Goal: Transaction & Acquisition: Obtain resource

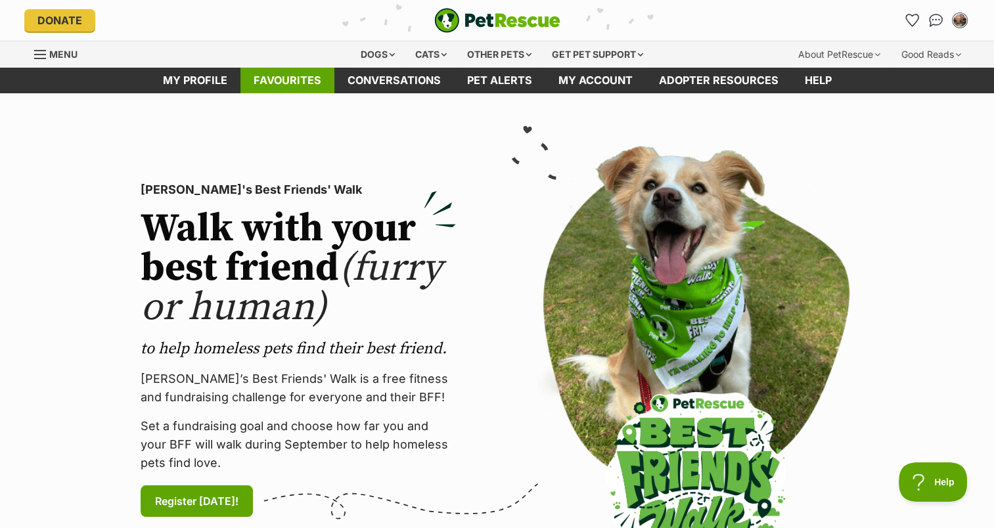
click at [282, 78] on link "Favourites" at bounding box center [287, 81] width 94 height 26
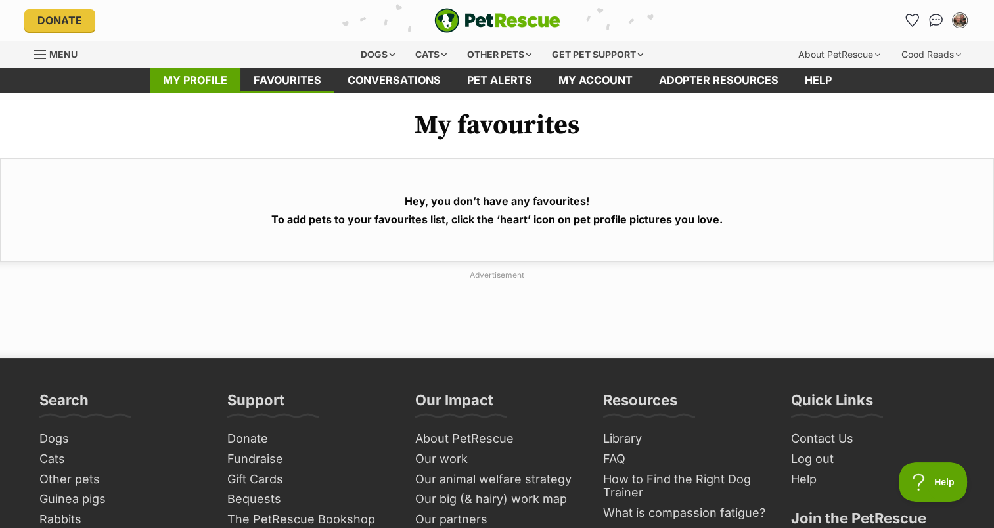
click at [201, 78] on link "My profile" at bounding box center [195, 81] width 91 height 26
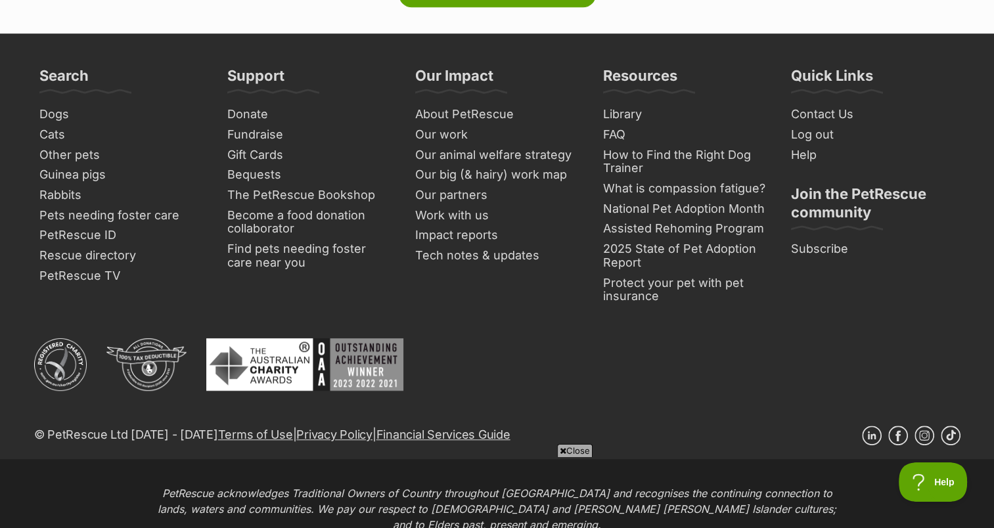
scroll to position [657, 0]
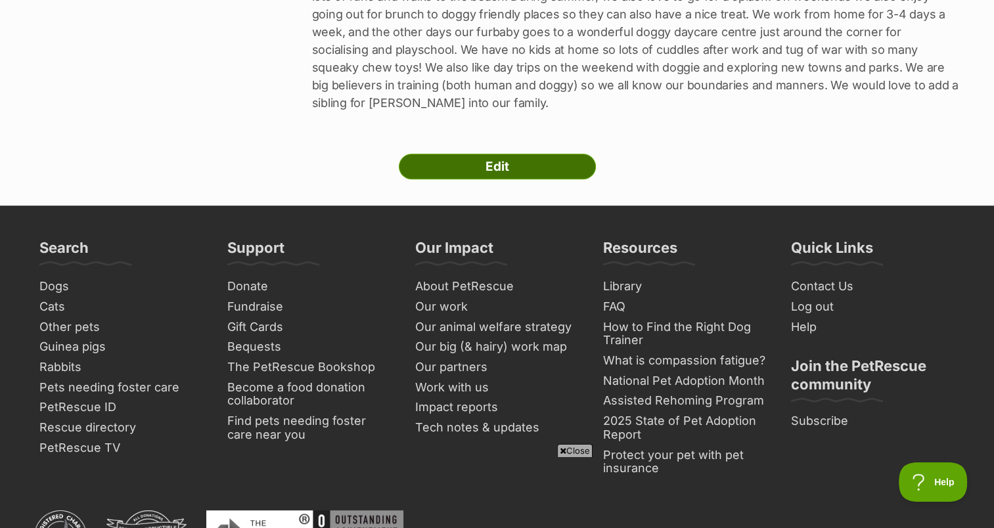
click at [498, 154] on link "Edit" at bounding box center [497, 167] width 197 height 26
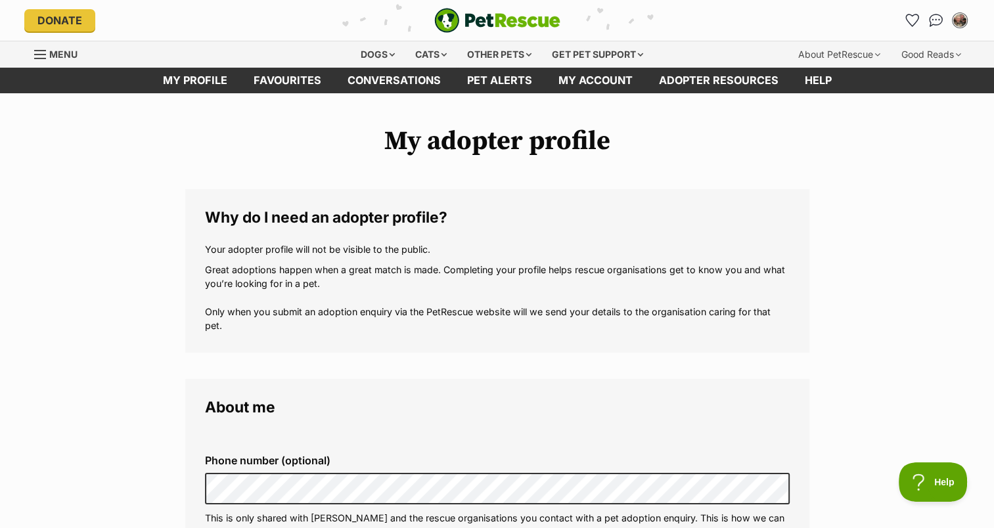
click at [60, 52] on span "Menu" at bounding box center [63, 54] width 28 height 11
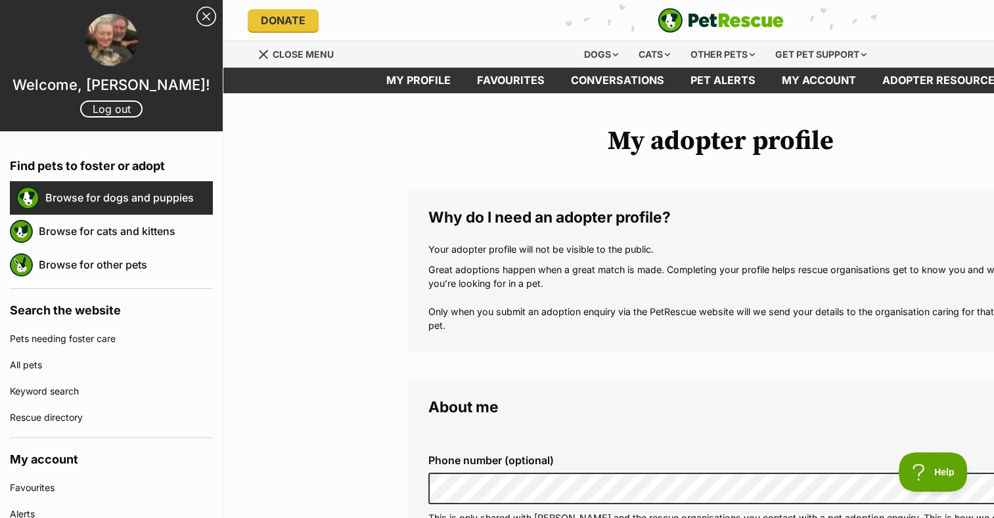
click at [105, 200] on link "Browse for dogs and puppies" at bounding box center [128, 198] width 167 height 28
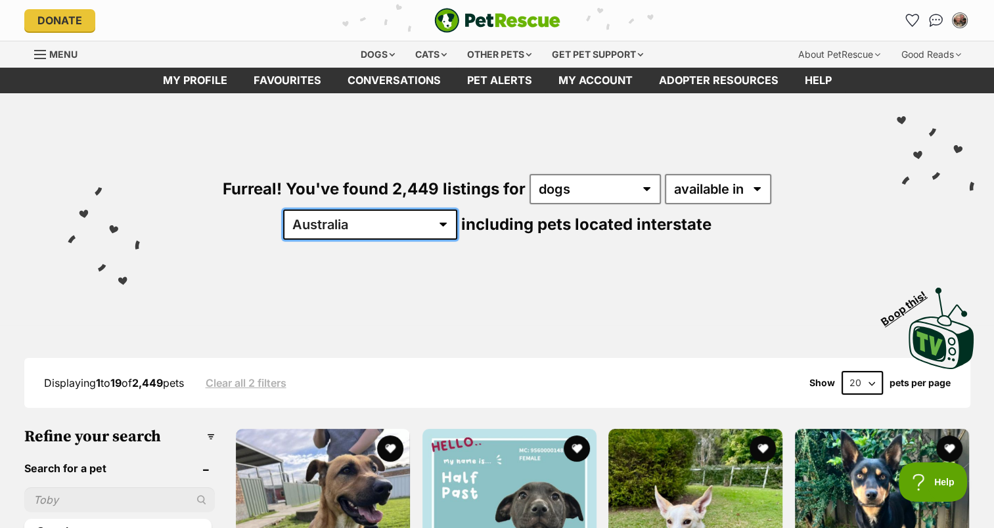
click at [457, 210] on select "Australia ACT NSW NT QLD SA TAS VIC WA" at bounding box center [370, 225] width 174 height 30
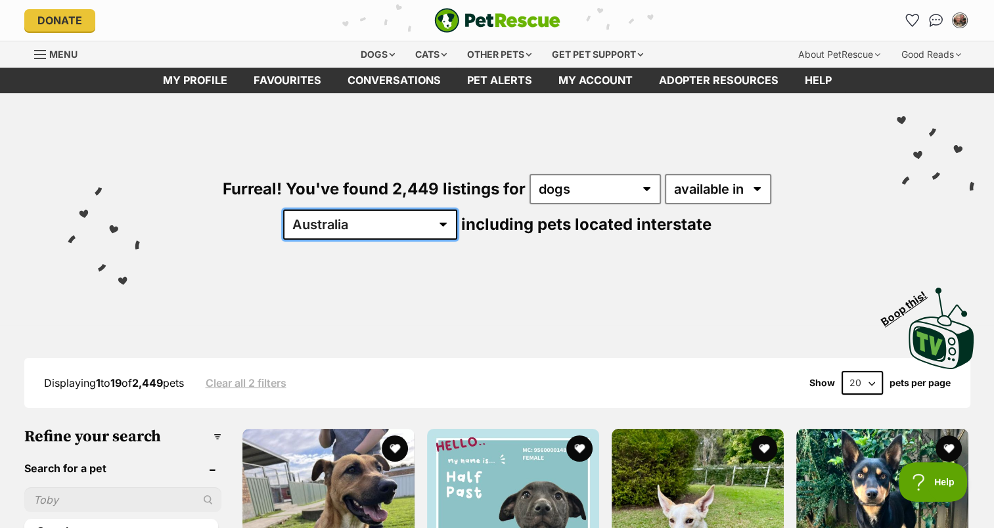
select select "VIC"
click at [457, 210] on select "Australia ACT NSW NT QLD SA TAS VIC WA" at bounding box center [370, 225] width 174 height 30
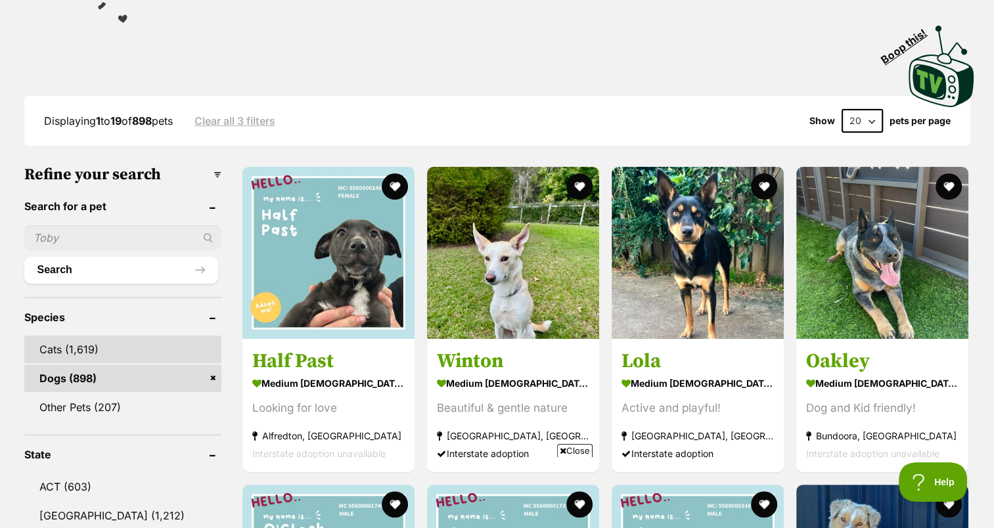
scroll to position [263, 0]
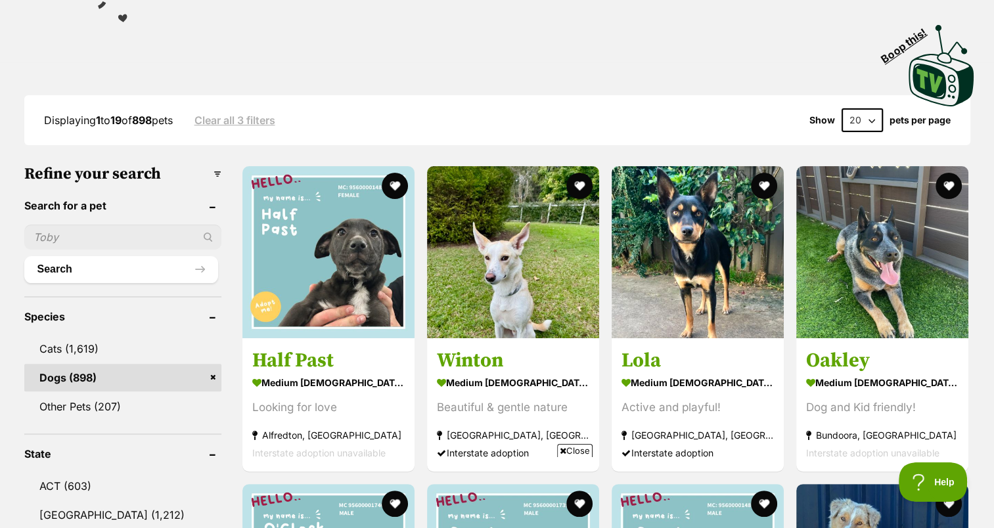
click at [60, 234] on input "text" at bounding box center [122, 237] width 197 height 25
type input "buddy"
click at [74, 265] on button "Search" at bounding box center [121, 269] width 194 height 26
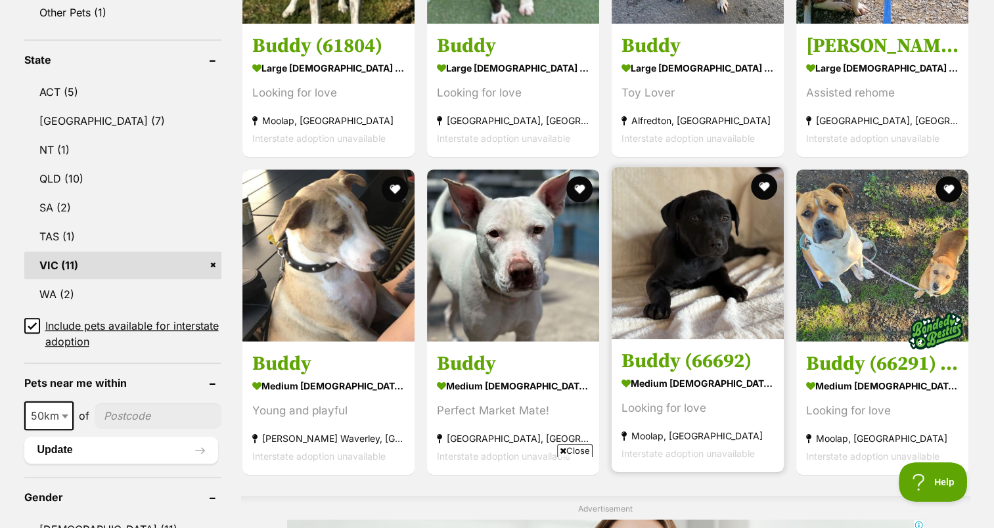
click at [678, 279] on img at bounding box center [698, 253] width 172 height 172
